Goal: Information Seeking & Learning: Understand process/instructions

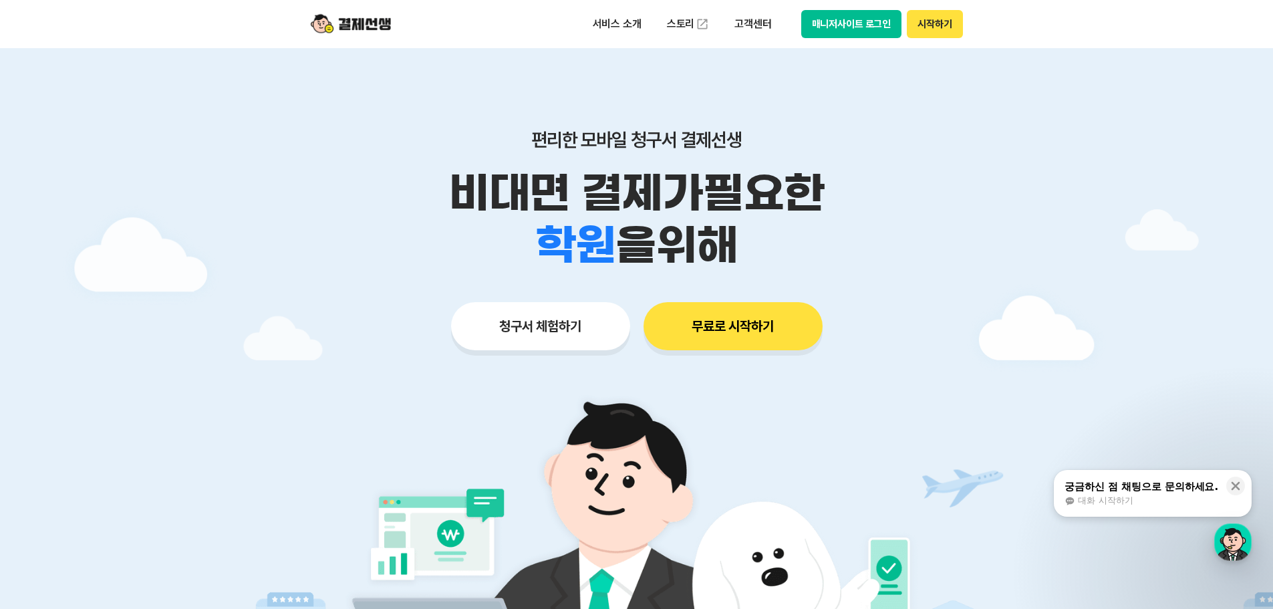
click at [862, 29] on button "매니저사이트 로그인" at bounding box center [851, 24] width 101 height 28
click at [1002, 217] on div at bounding box center [636, 400] width 1273 height 705
drag, startPoint x: 1008, startPoint y: 196, endPoint x: 1004, endPoint y: 169, distance: 27.0
click at [1006, 182] on div at bounding box center [636, 400] width 1273 height 705
click at [940, 29] on button "시작하기" at bounding box center [934, 24] width 55 height 28
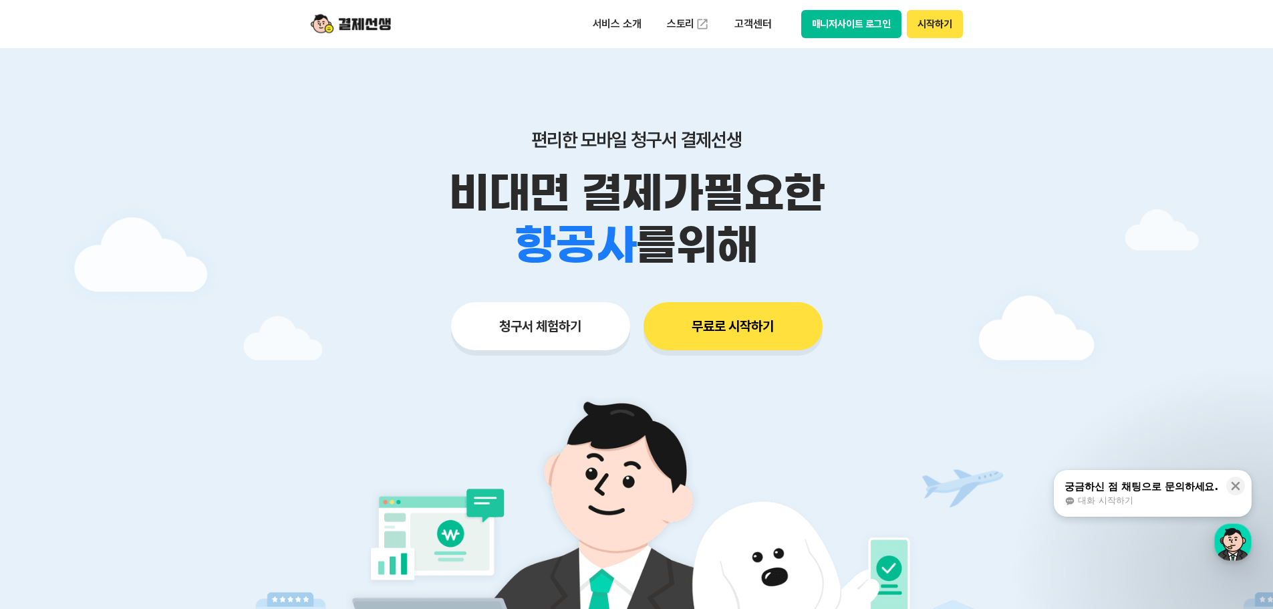
click at [950, 126] on div "편리한 모바일 청구서 결제선생 비대면 결제가 필요한 학원 공부방 호텔 쇼핑몰 병원 배달 보험사 항공사 골프장 를 위해 청구서 체험하기 무료로 …" at bounding box center [637, 213] width 684 height 330
click at [930, 17] on button "시작하기" at bounding box center [934, 24] width 55 height 28
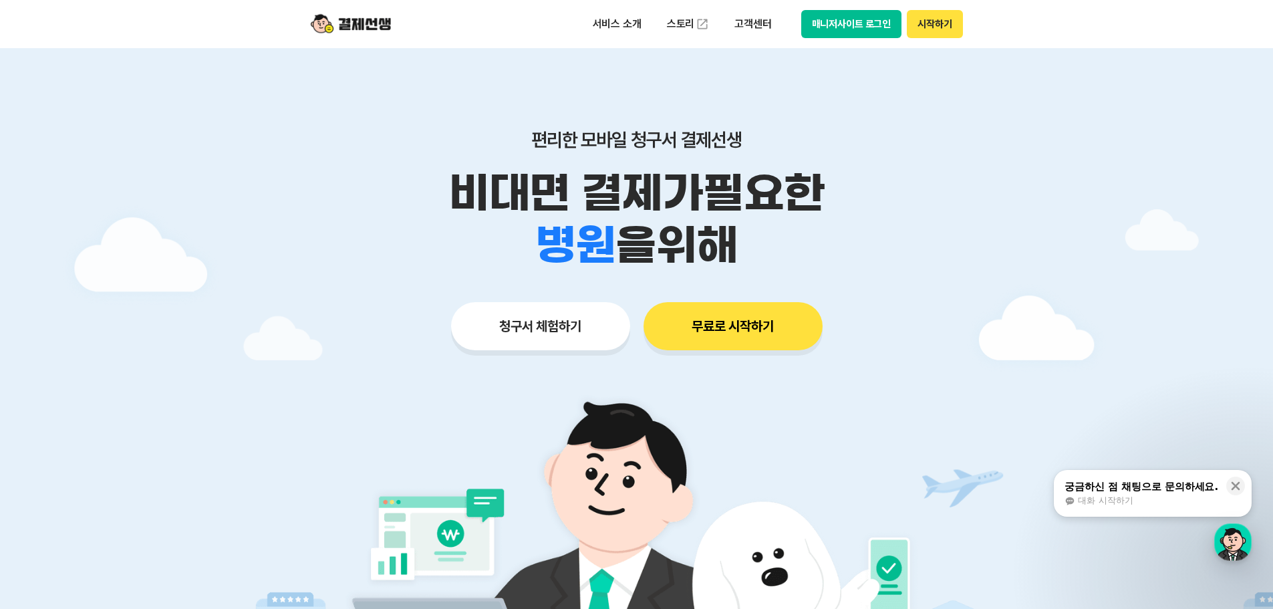
click at [934, 15] on button "시작하기" at bounding box center [934, 24] width 55 height 28
click at [894, 142] on p "편리한 모바일 청구서 결제선생" at bounding box center [637, 139] width 684 height 23
click at [734, 23] on p "고객센터" at bounding box center [752, 24] width 55 height 24
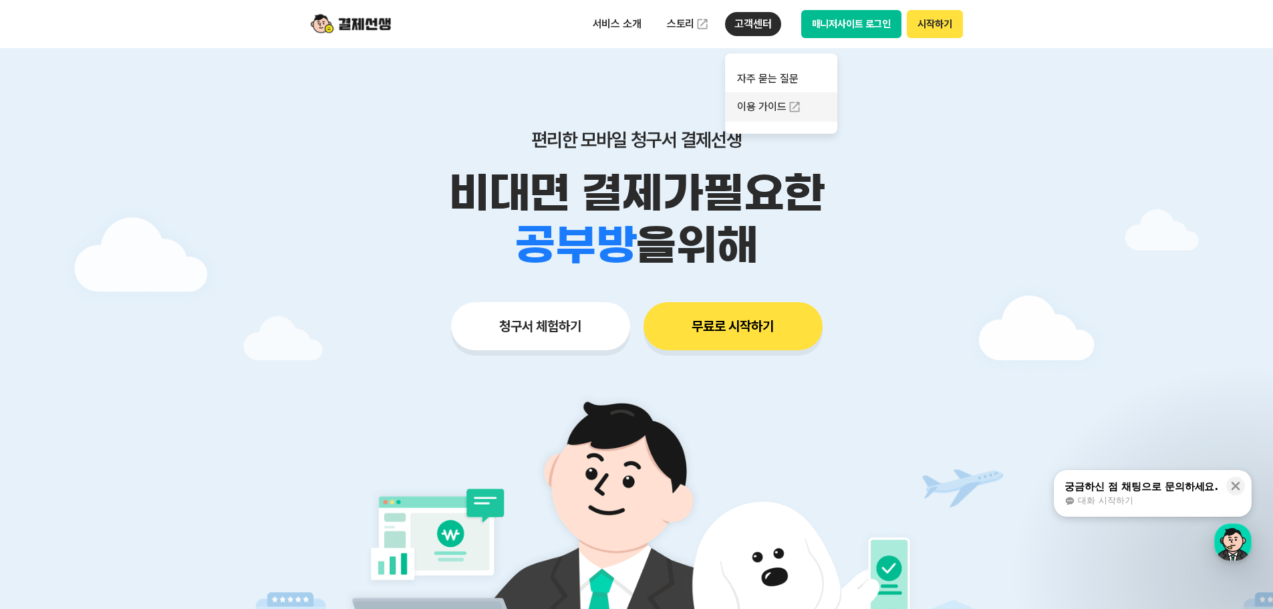
click at [759, 108] on link "이용 가이드" at bounding box center [781, 106] width 112 height 29
